Goal: Navigation & Orientation: Find specific page/section

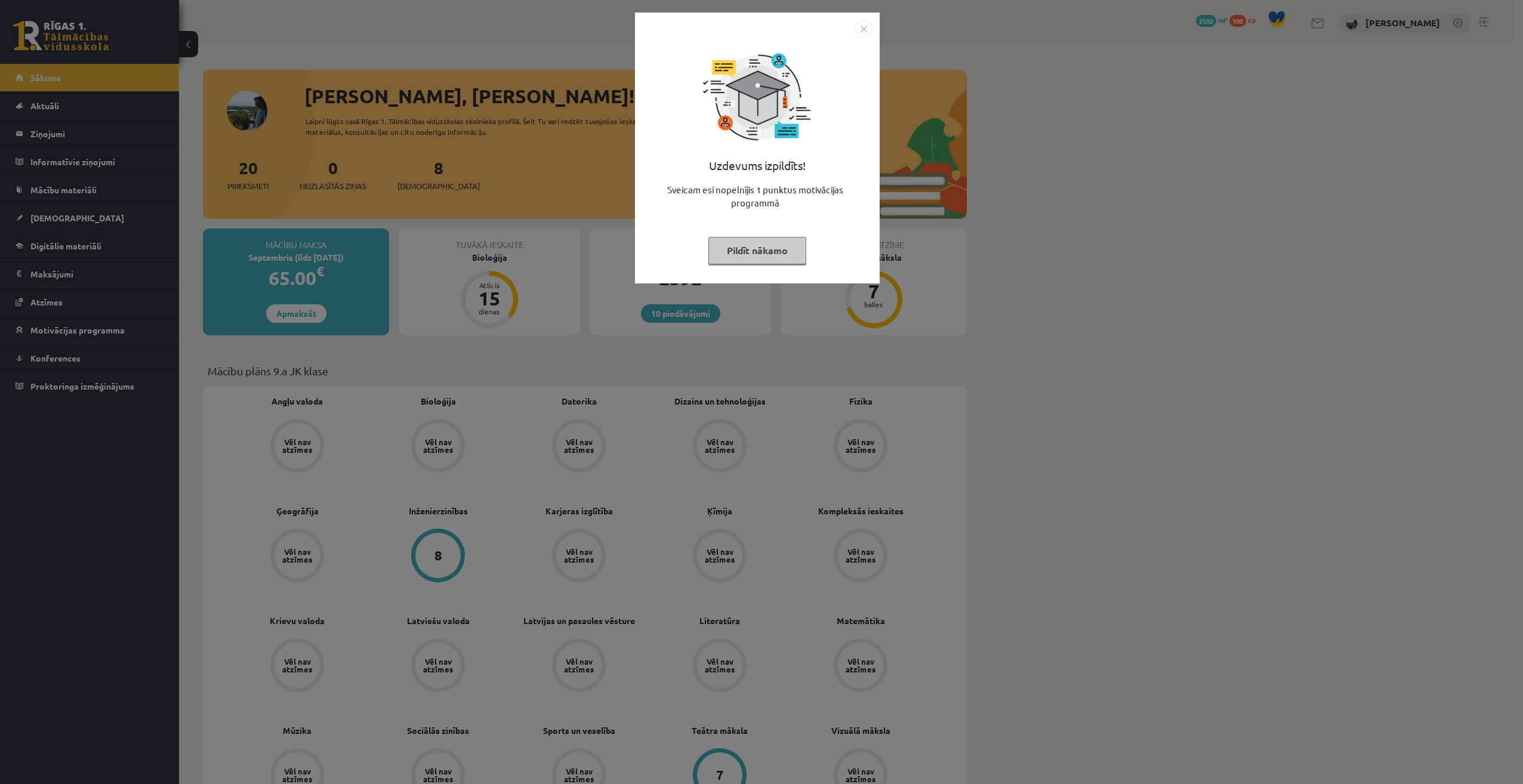
click at [764, 253] on button "Pildīt nākamo" at bounding box center [757, 250] width 98 height 27
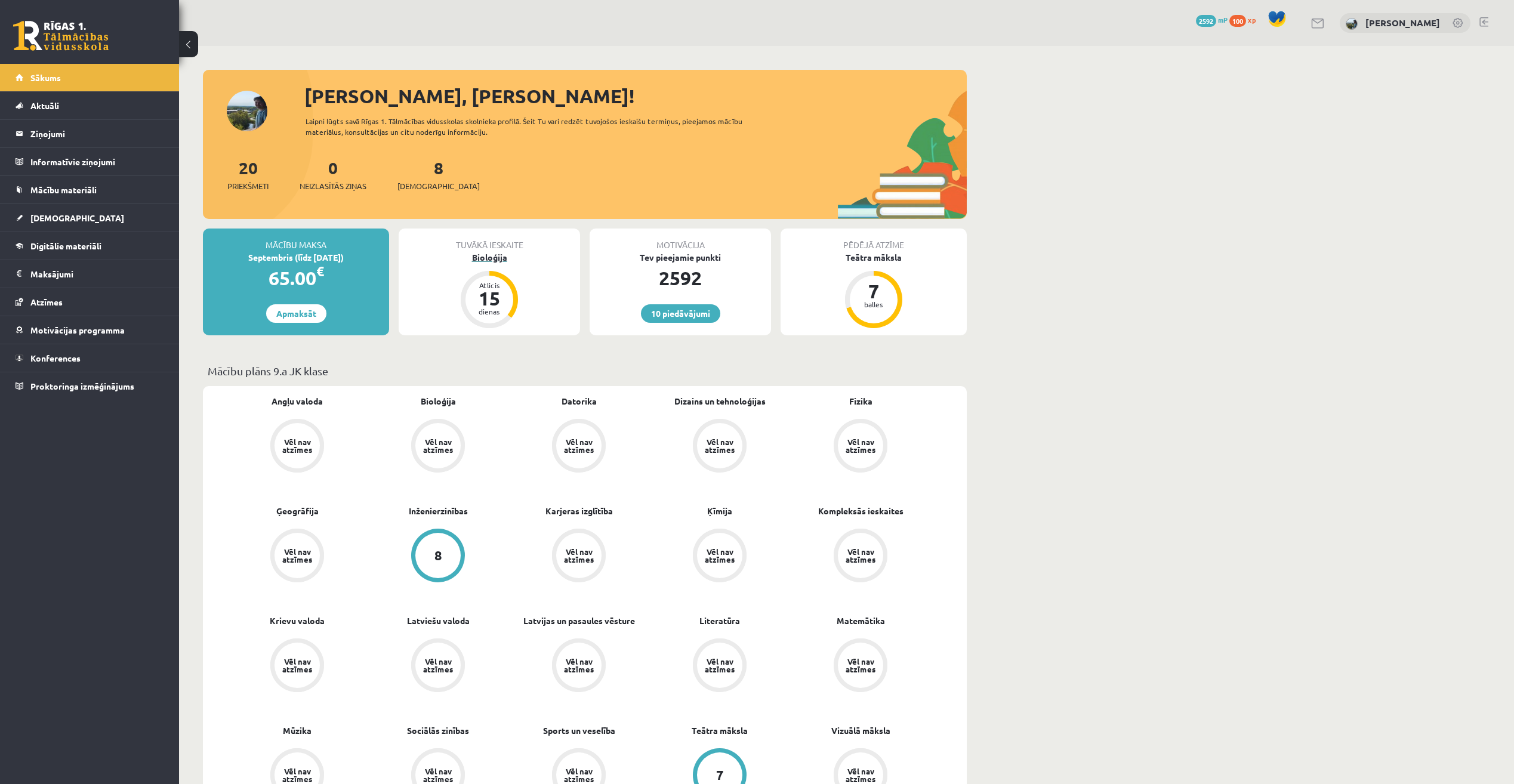
click at [495, 251] on div "Bioloģija" at bounding box center [489, 257] width 181 height 12
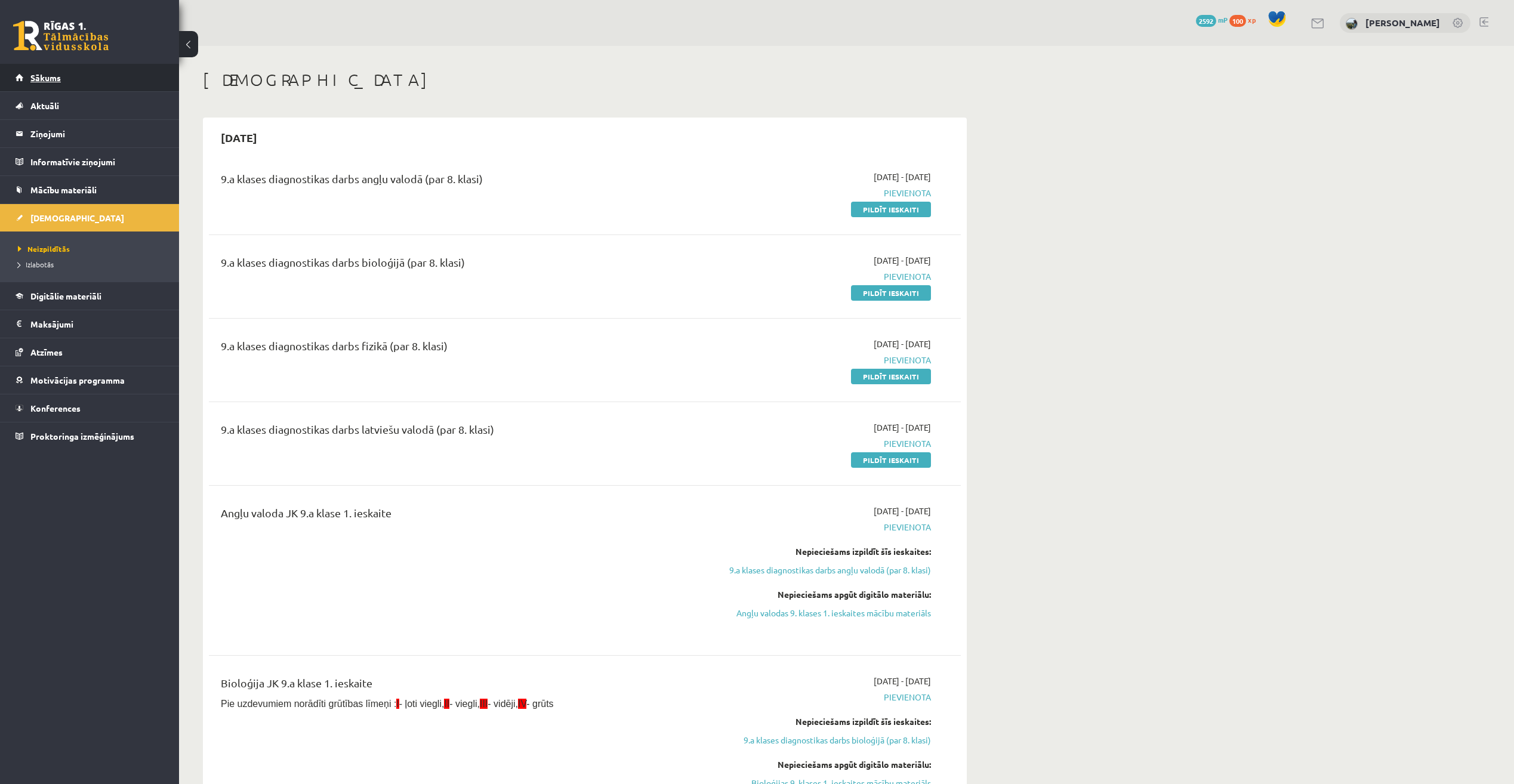
click at [104, 76] on link "Sākums" at bounding box center [89, 77] width 149 height 27
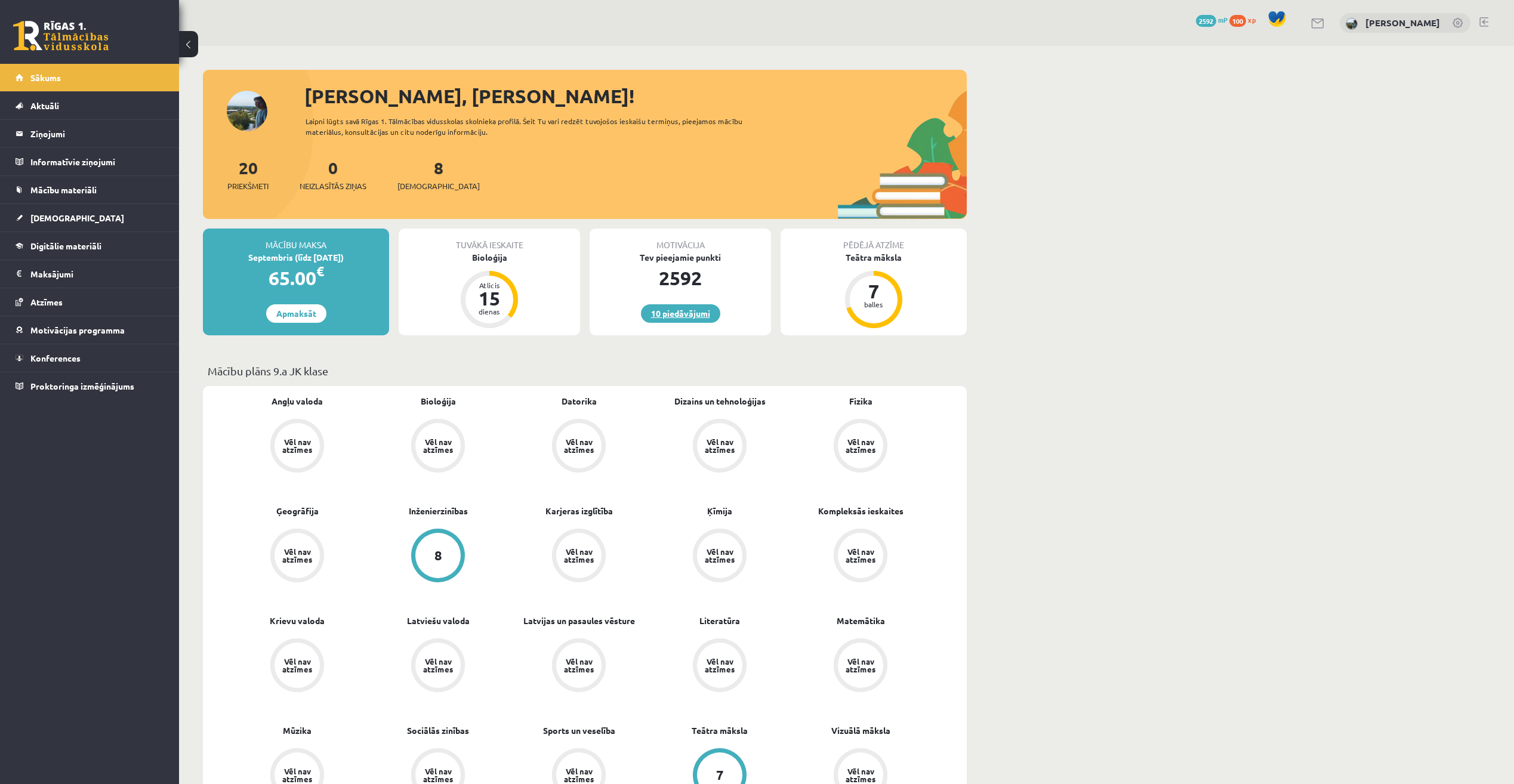
click at [679, 322] on link "10 piedāvājumi" at bounding box center [681, 314] width 80 height 19
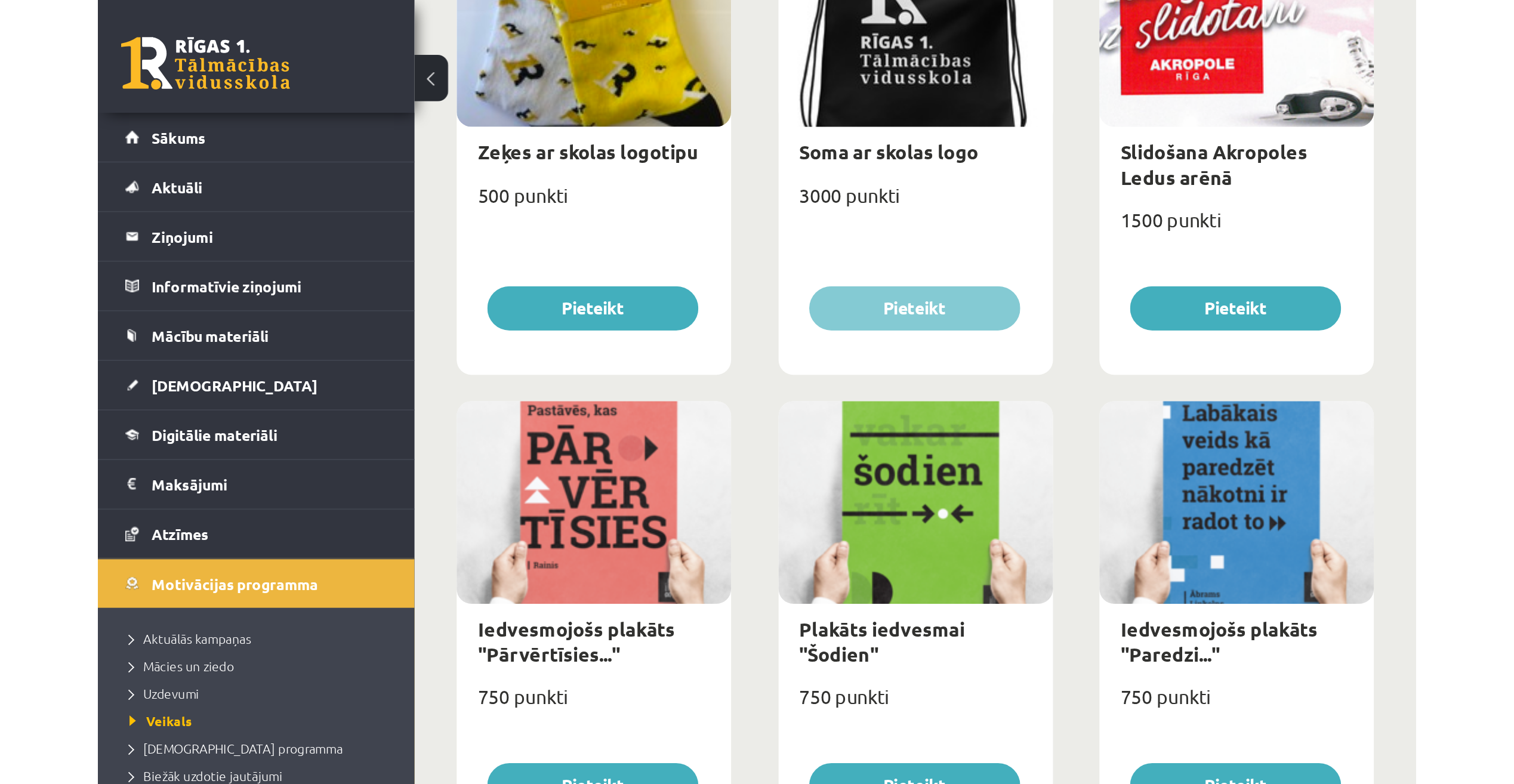
scroll to position [1049, 0]
